Goal: Understand process/instructions: Learn how to perform a task or action

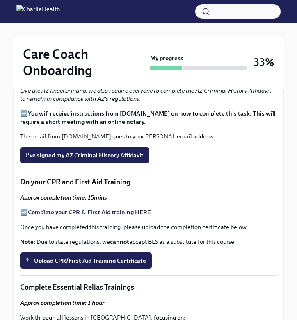
scroll to position [386, 0]
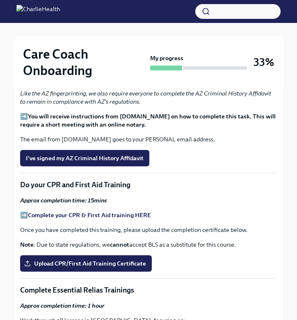
click at [76, 21] on strong "Register in the AZ Fingerprint Portal here" at bounding box center [85, 17] width 114 height 7
click at [91, 7] on strong "THESE instructions" at bounding box center [90, 2] width 53 height 7
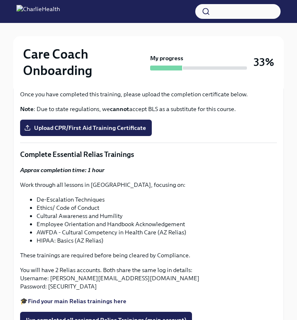
scroll to position [524, 0]
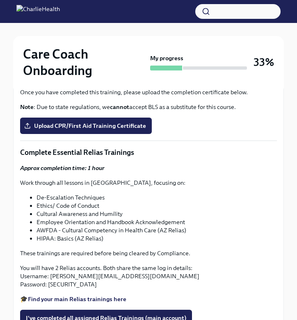
scroll to position [524, 0]
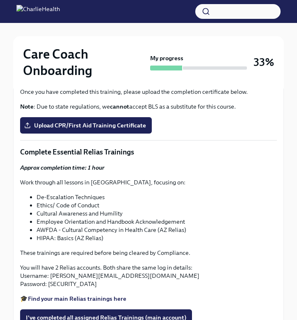
click at [112, 24] on span "I've signed my AZ Criminal History Affidavit" at bounding box center [85, 20] width 118 height 8
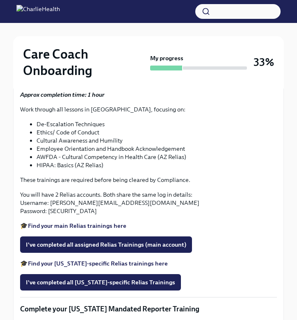
scroll to position [609, 0]
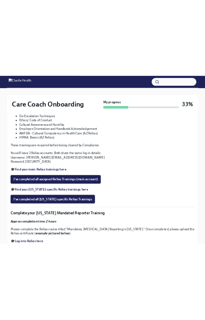
scroll to position [604, 0]
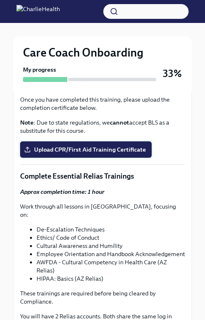
click at [57, 154] on span "Upload CPR/First Aid Training Certificate" at bounding box center [86, 150] width 120 height 8
click at [0, 0] on input "Upload CPR/First Aid Training Certificate" at bounding box center [0, 0] width 0 height 0
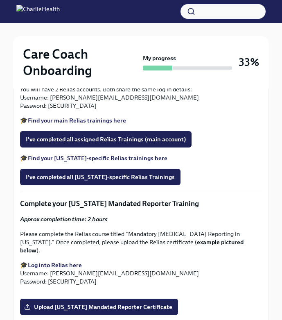
scroll to position [704, 0]
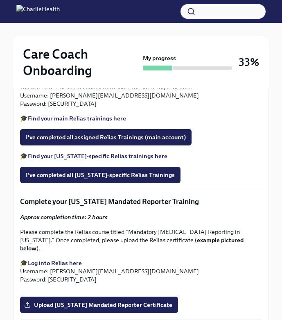
click at [66, 108] on p "You will have 2 Relias accounts. Both share the same log in details: Username: …" at bounding box center [141, 95] width 242 height 25
click at [100, 122] on strong "Find your main Relias trainings here" at bounding box center [77, 118] width 98 height 7
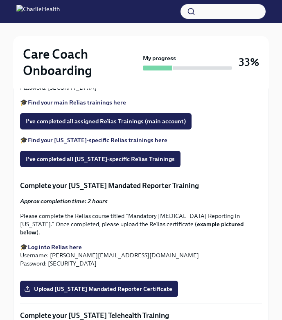
click at [110, 144] on strong "Find your [US_STATE]-specific Relias trainings here" at bounding box center [98, 140] width 140 height 7
